Goal: Transaction & Acquisition: Purchase product/service

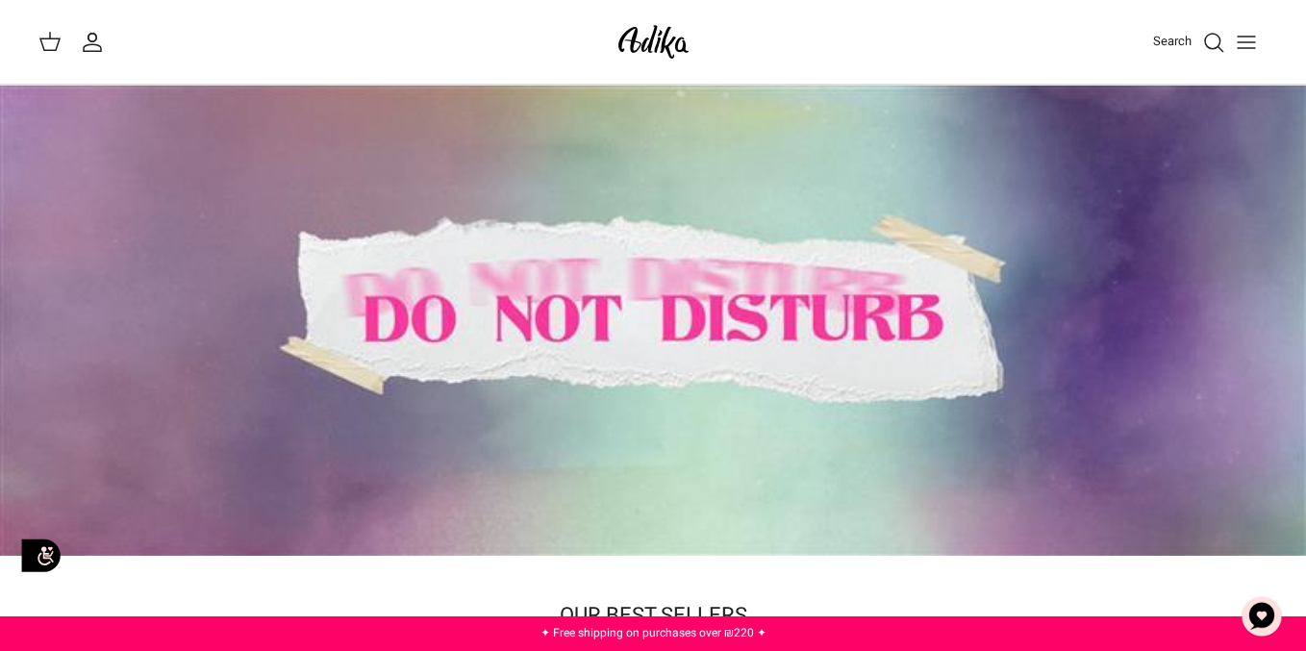
click at [1128, 13] on div "Search My account Search" at bounding box center [653, 42] width 1306 height 85
click at [1259, 38] on button "Toggle menu" at bounding box center [1246, 42] width 42 height 42
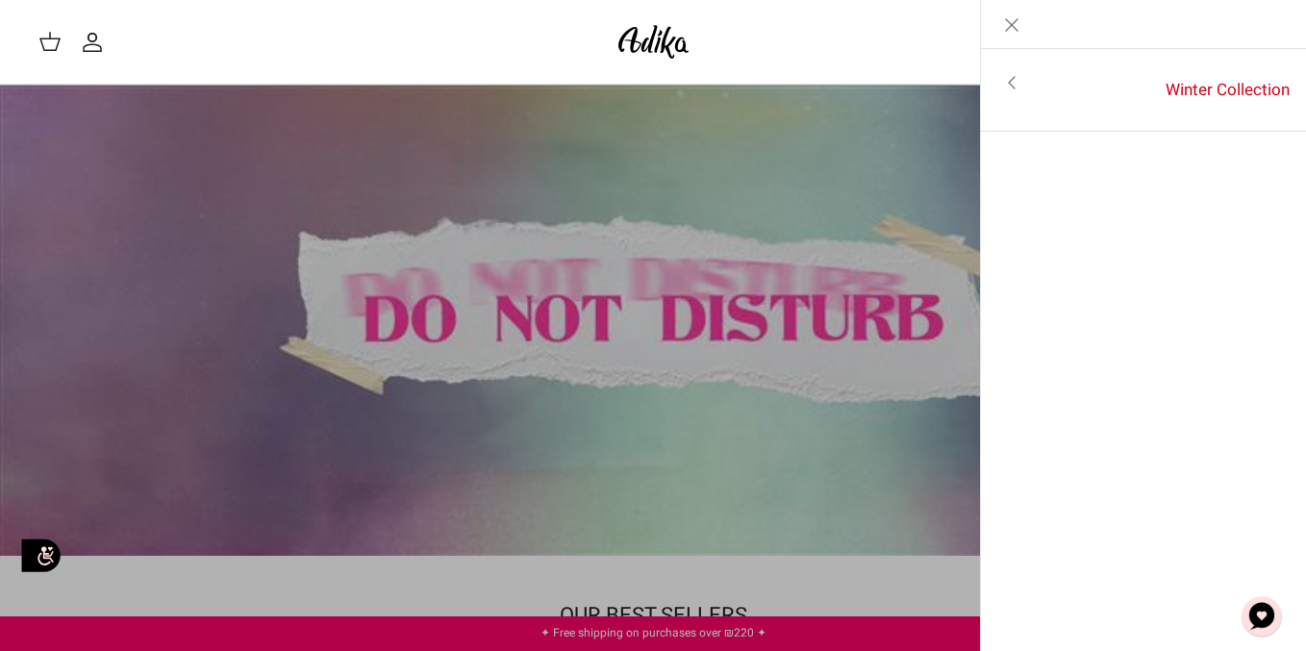
click at [1013, 12] on link "Close" at bounding box center [1012, 24] width 62 height 48
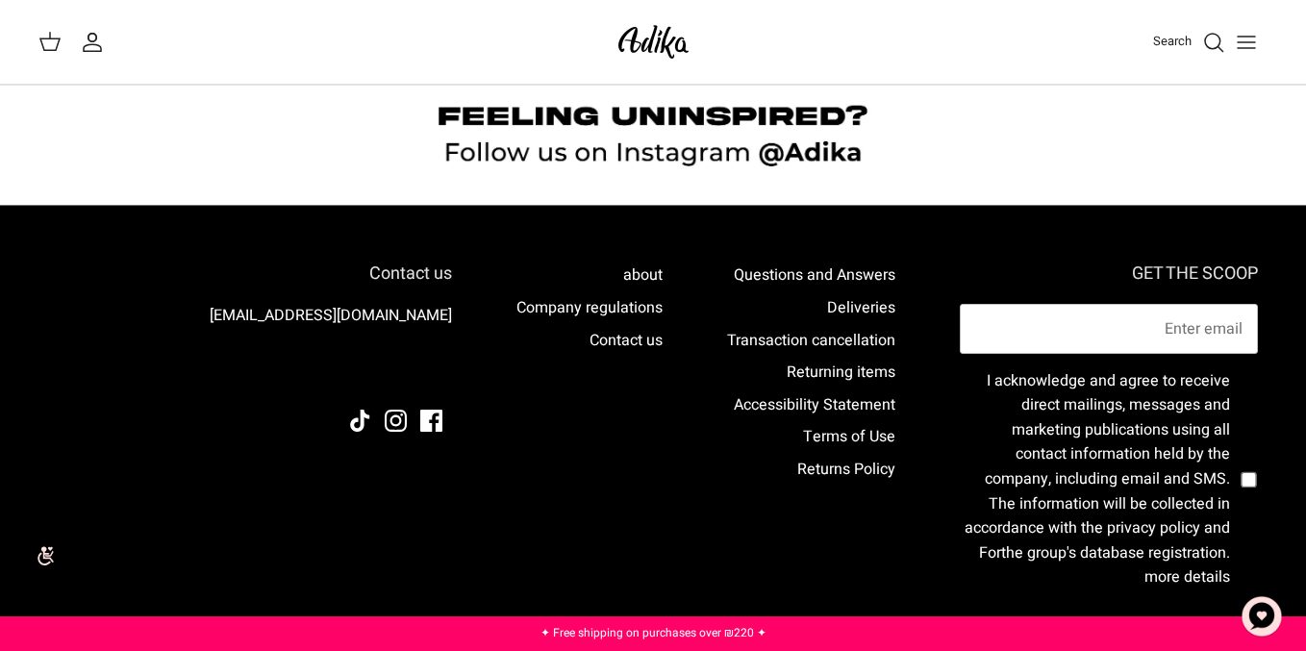
scroll to position [1646, 0]
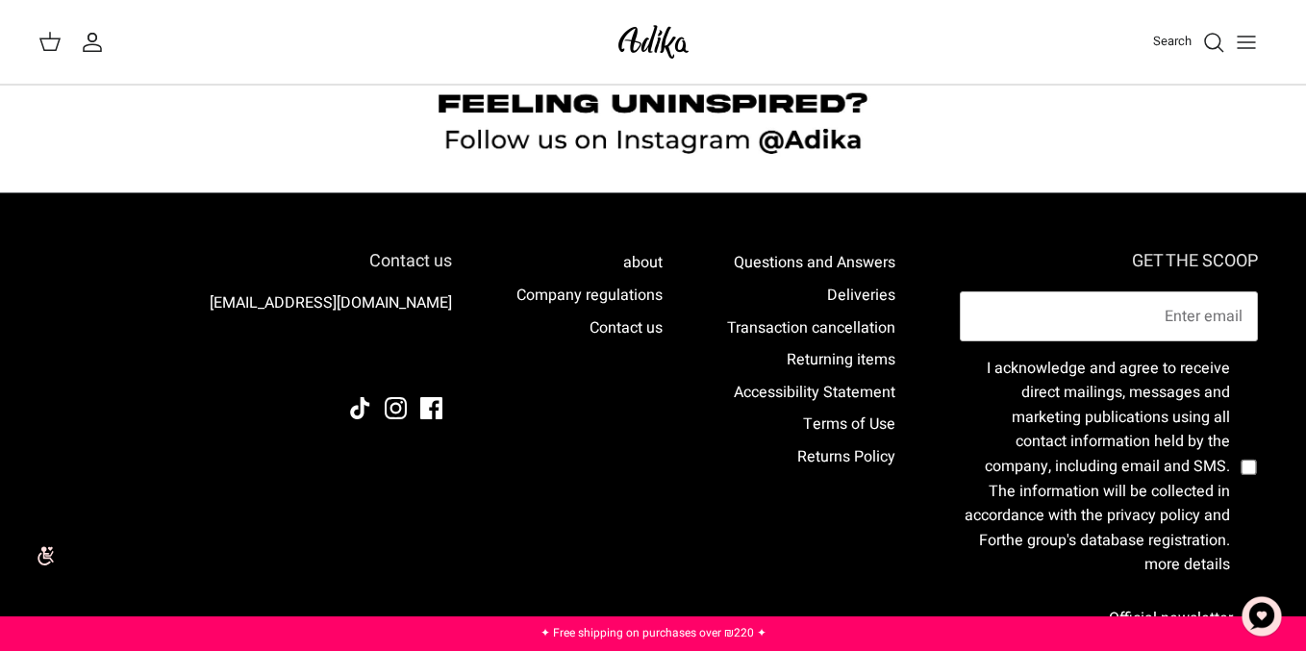
click at [1242, 35] on icon "Toggle menu" at bounding box center [1246, 42] width 23 height 23
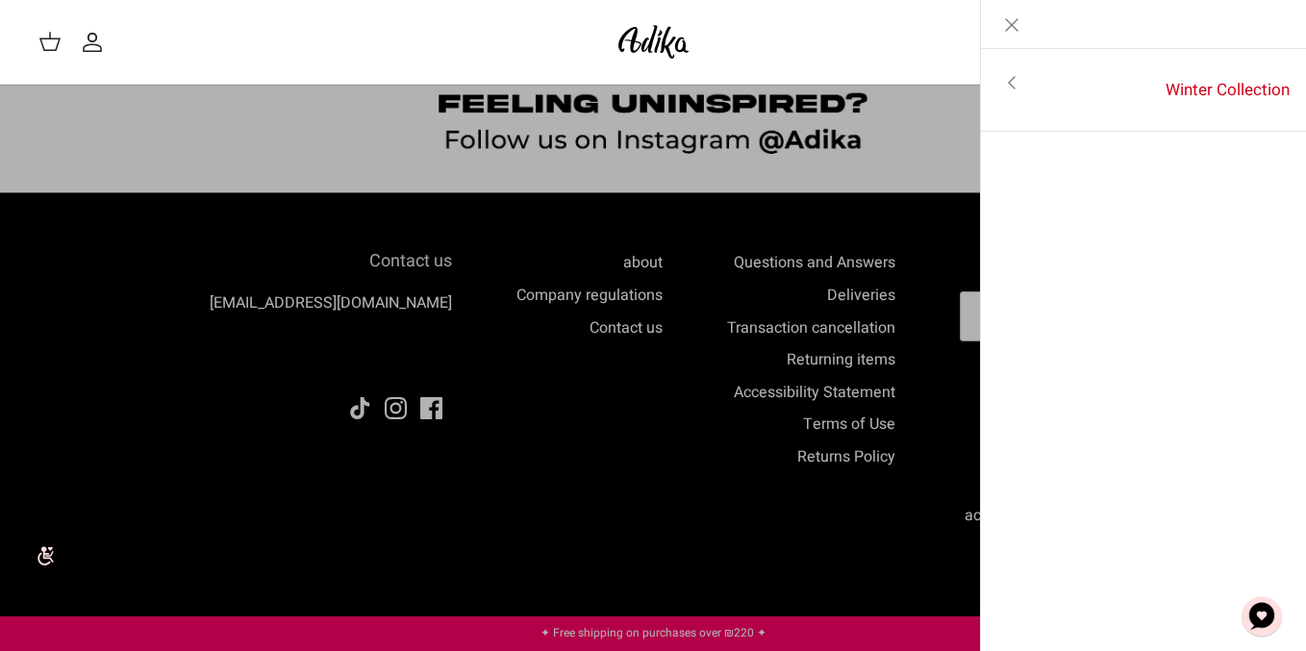
click at [1012, 85] on icon "Toggle menu" at bounding box center [1011, 82] width 23 height 23
click at [1001, 17] on icon "Close" at bounding box center [1011, 24] width 23 height 23
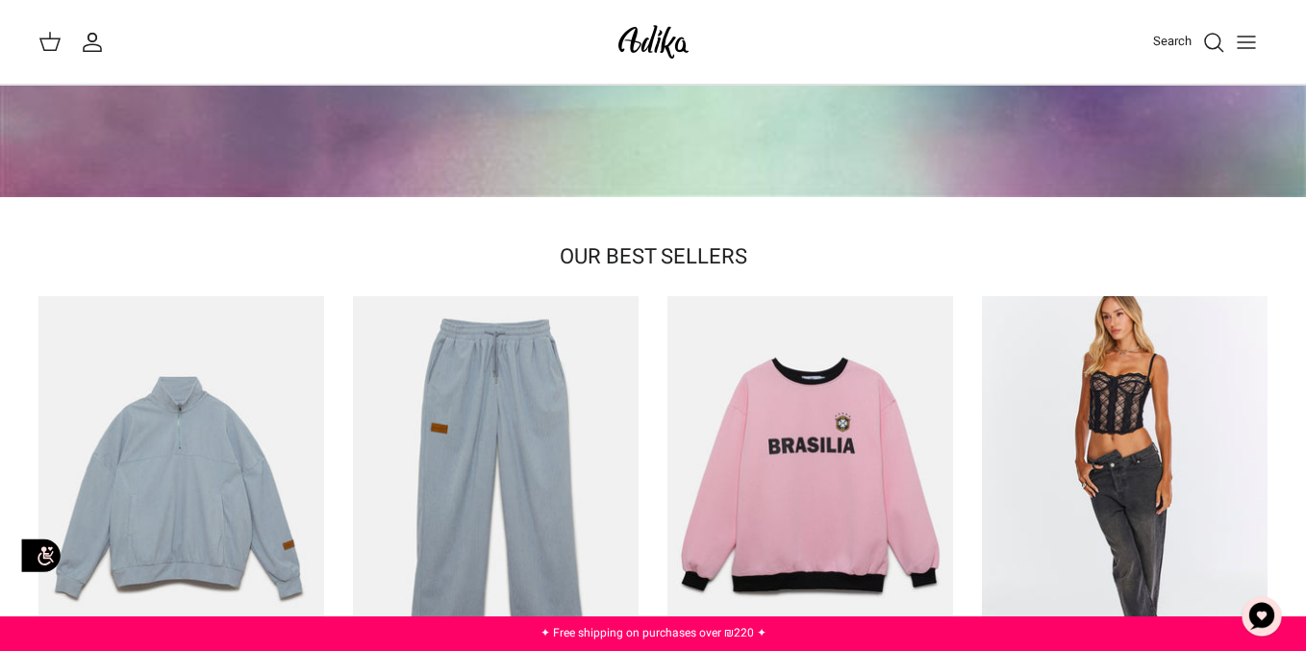
scroll to position [0, 0]
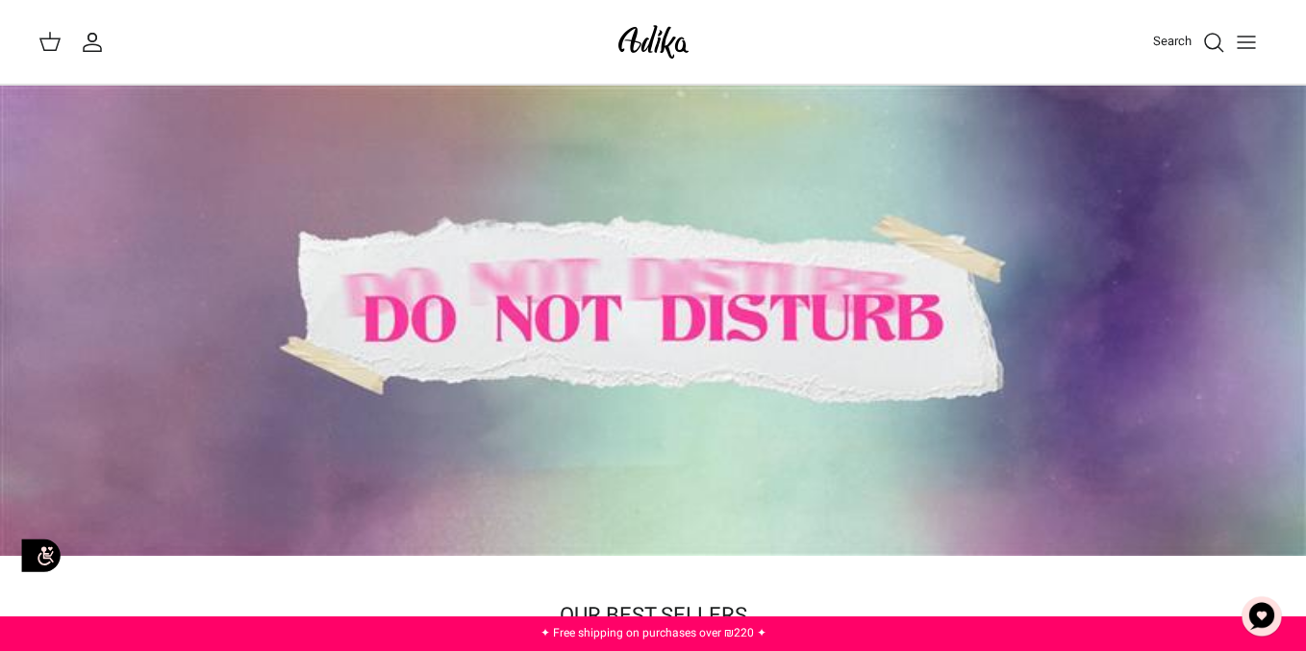
click at [1162, 27] on div "Search" at bounding box center [990, 42] width 555 height 42
click at [1163, 43] on font "Search" at bounding box center [1172, 41] width 38 height 18
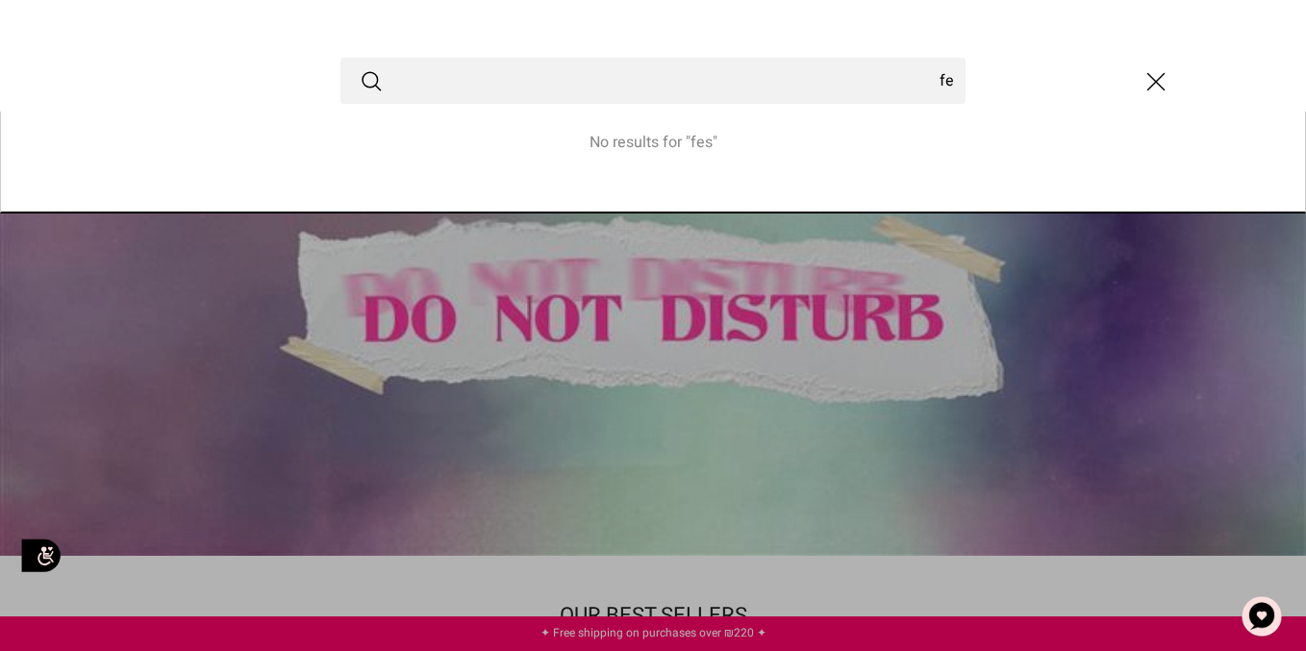
type input "f"
type input "playsuit"
click at [360, 68] on button "Submit" at bounding box center [371, 80] width 23 height 25
